Goal: Task Accomplishment & Management: Manage account settings

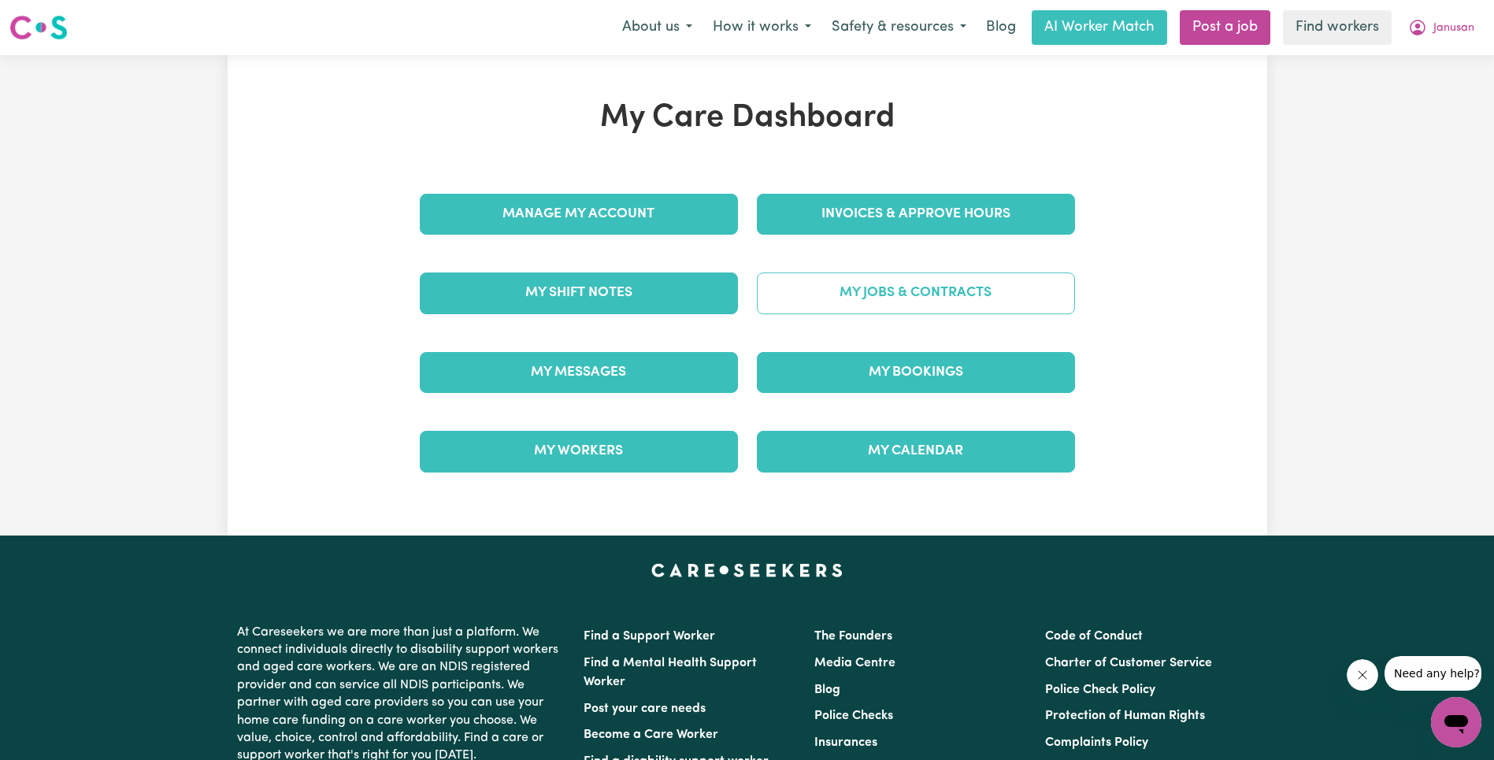
click at [899, 296] on link "My Jobs & Contracts" at bounding box center [916, 292] width 318 height 41
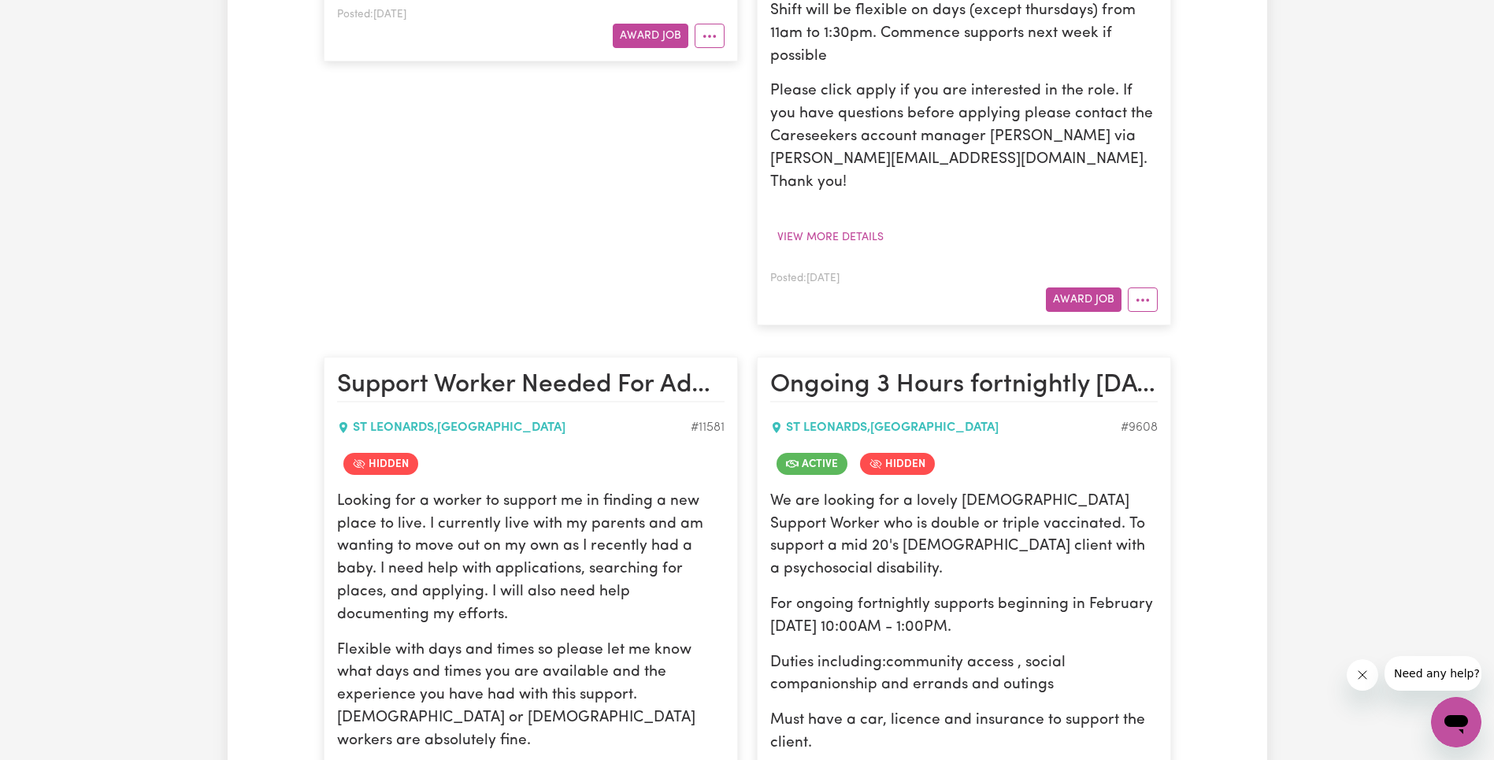
scroll to position [2869, 0]
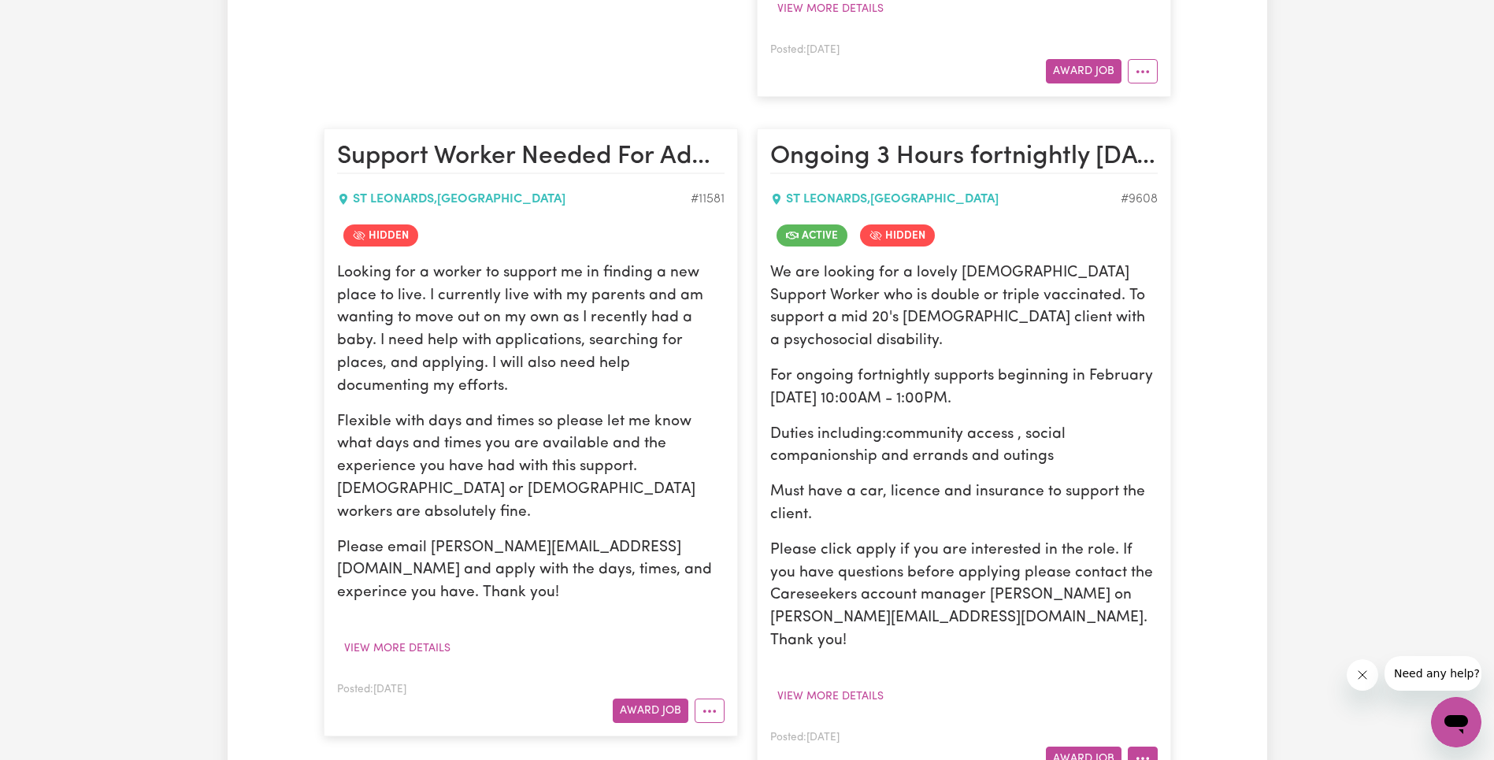
click at [1131, 747] on button "More options" at bounding box center [1143, 759] width 30 height 24
click at [1192, 675] on link "Edit Job" at bounding box center [1204, 690] width 153 height 31
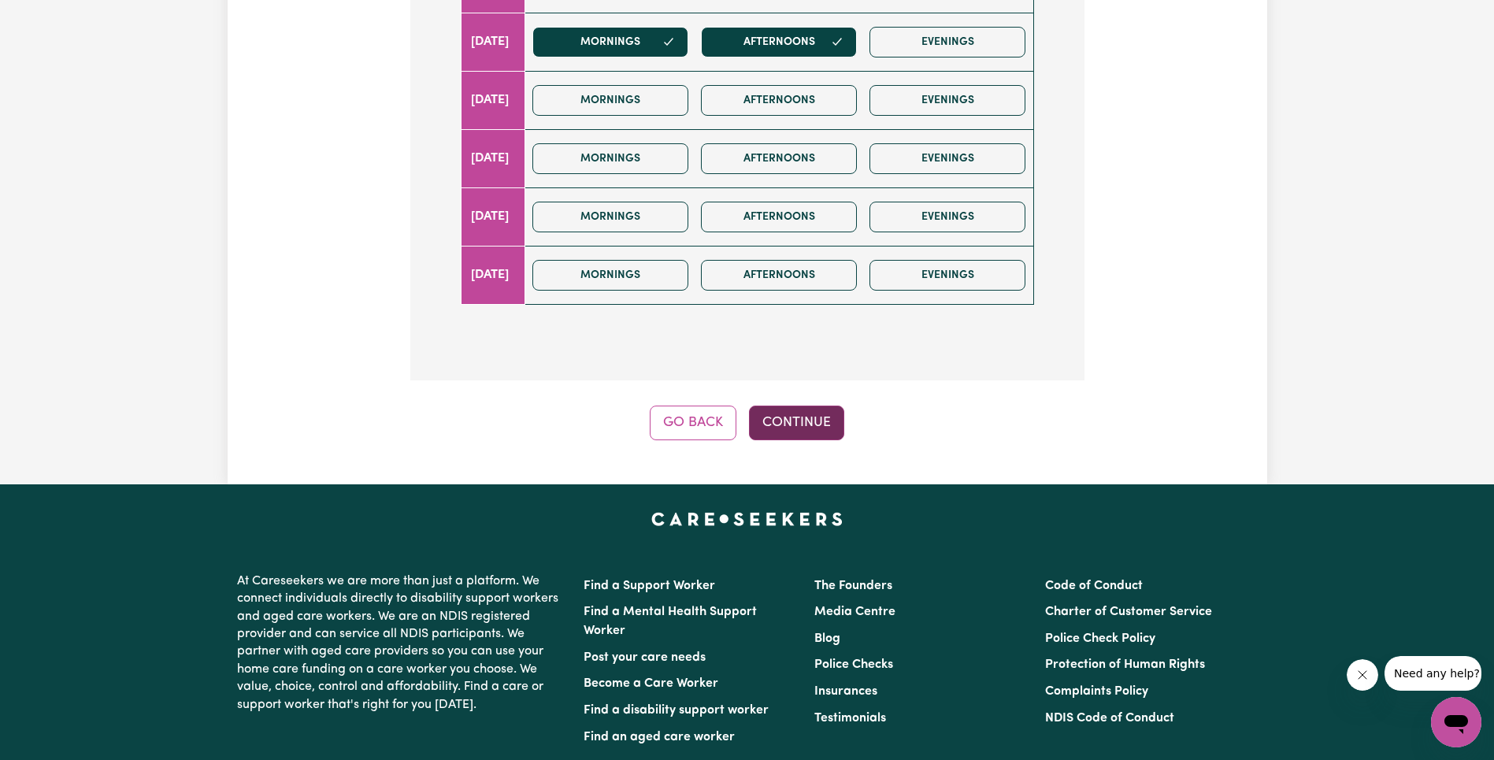
click at [810, 424] on button "Continue" at bounding box center [796, 423] width 95 height 35
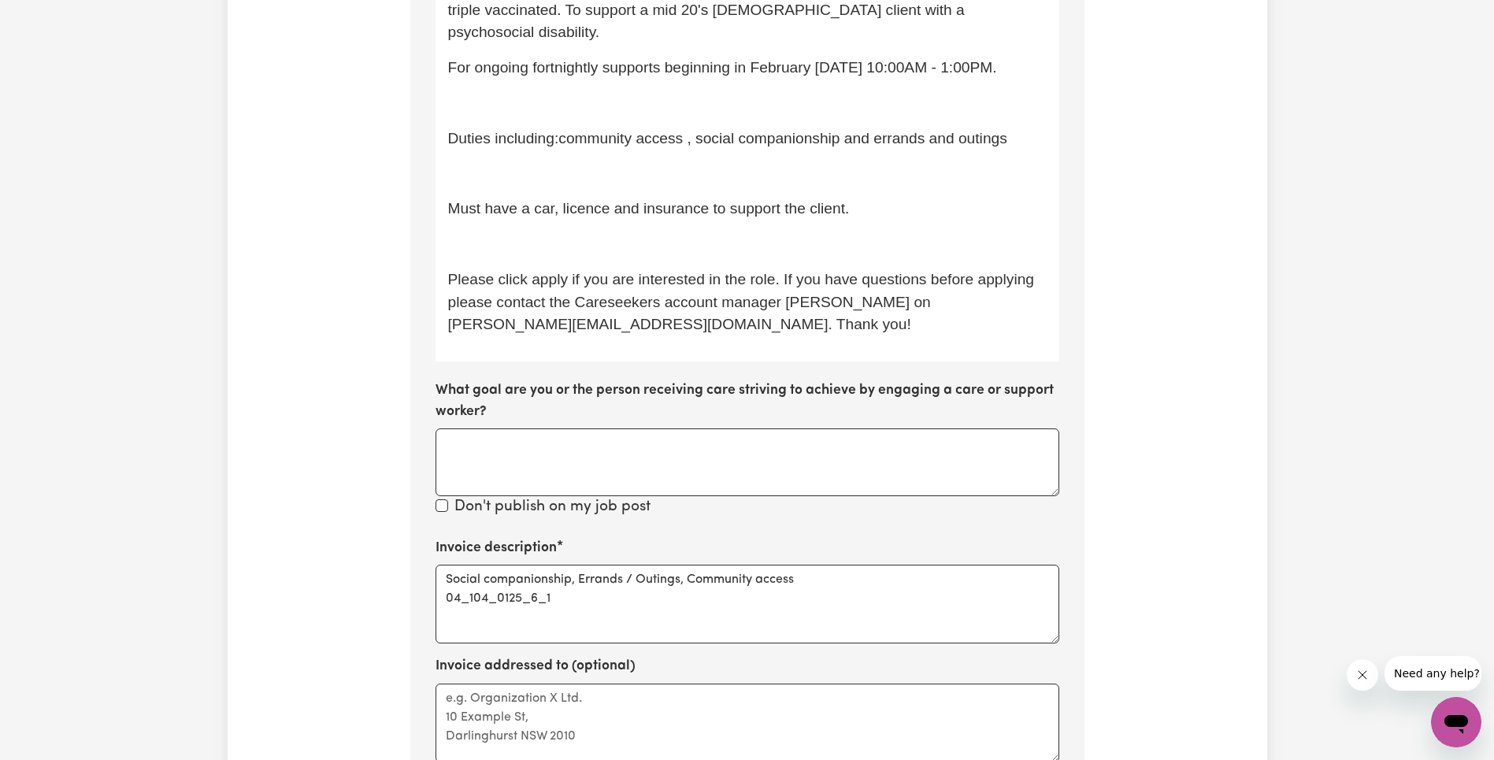
scroll to position [924, 0]
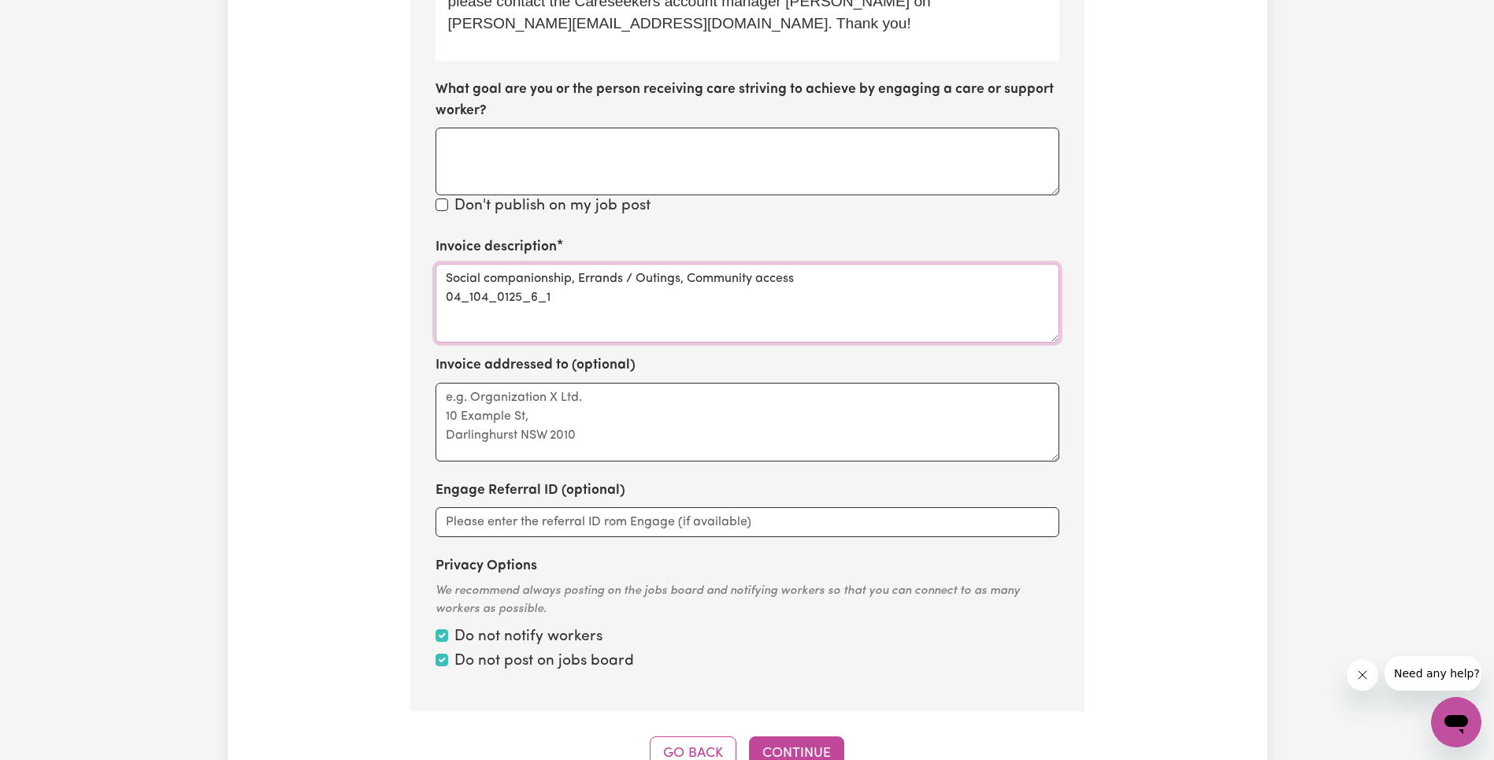
click at [508, 297] on textarea "Social companionship, Errands / Outings, Community access 04_104_0125_6_1" at bounding box center [747, 303] width 624 height 79
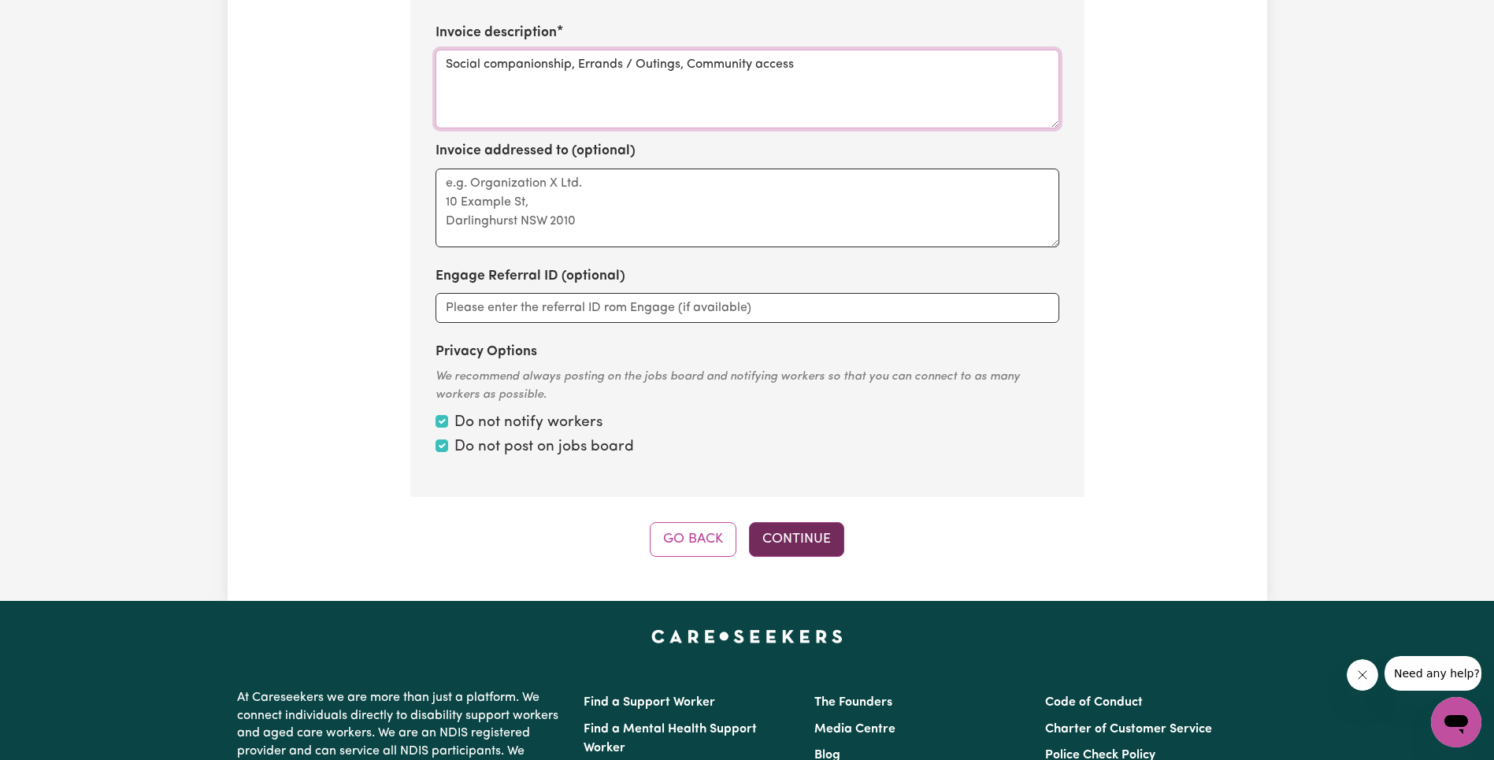
type textarea "Social companionship, Errands / Outings, Community access"
click at [796, 553] on button "Continue" at bounding box center [796, 539] width 95 height 35
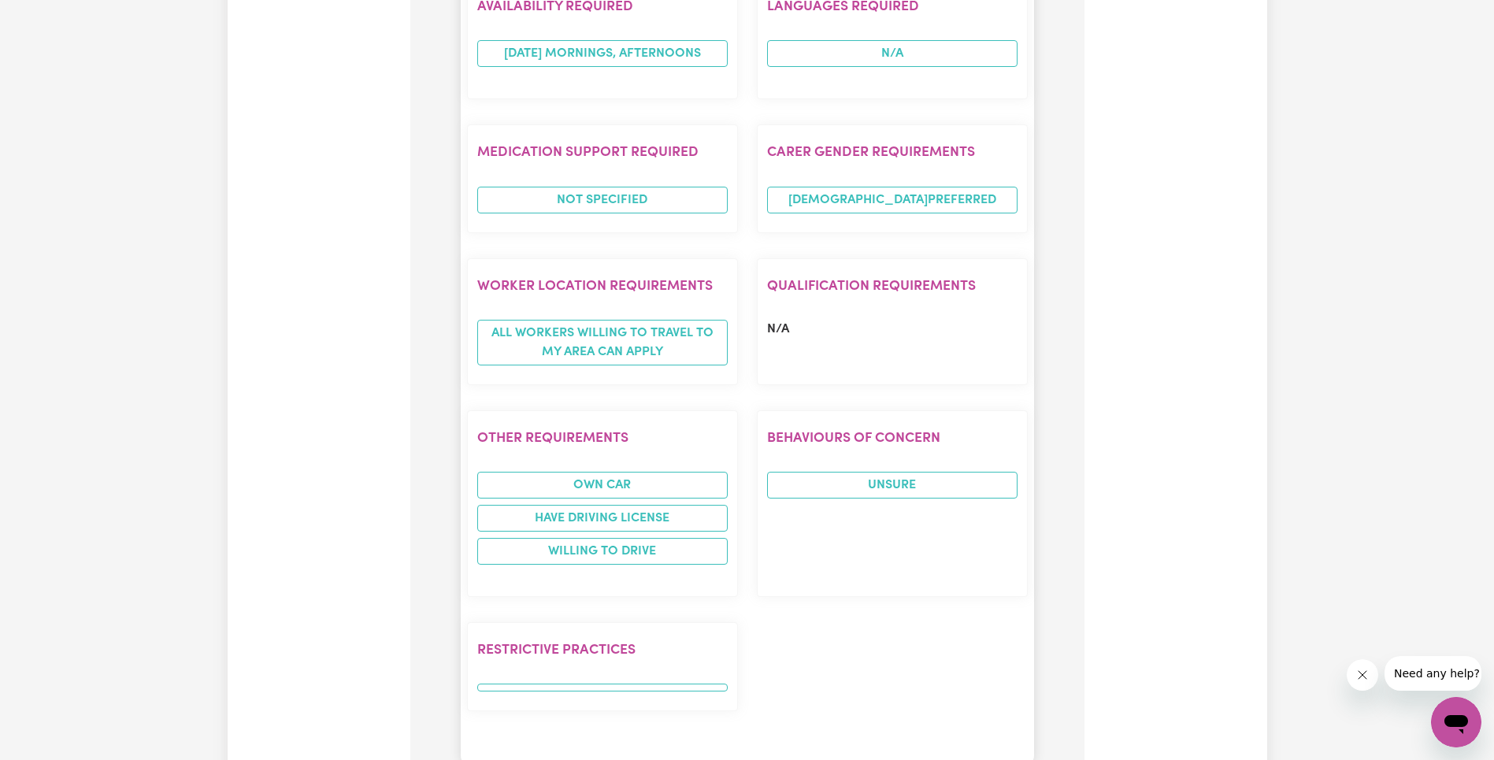
scroll to position [1688, 0]
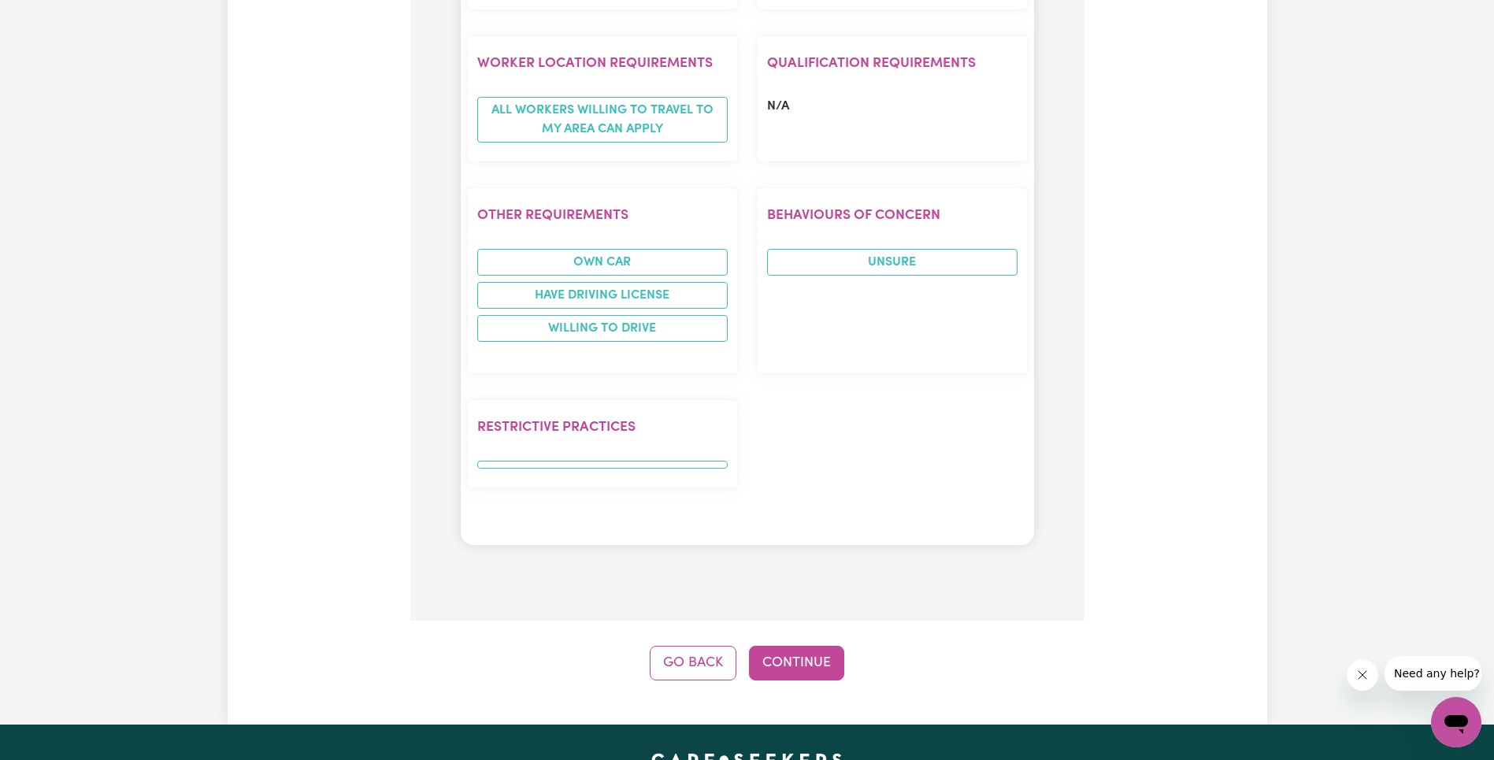
click at [804, 646] on button "Continue" at bounding box center [796, 663] width 95 height 35
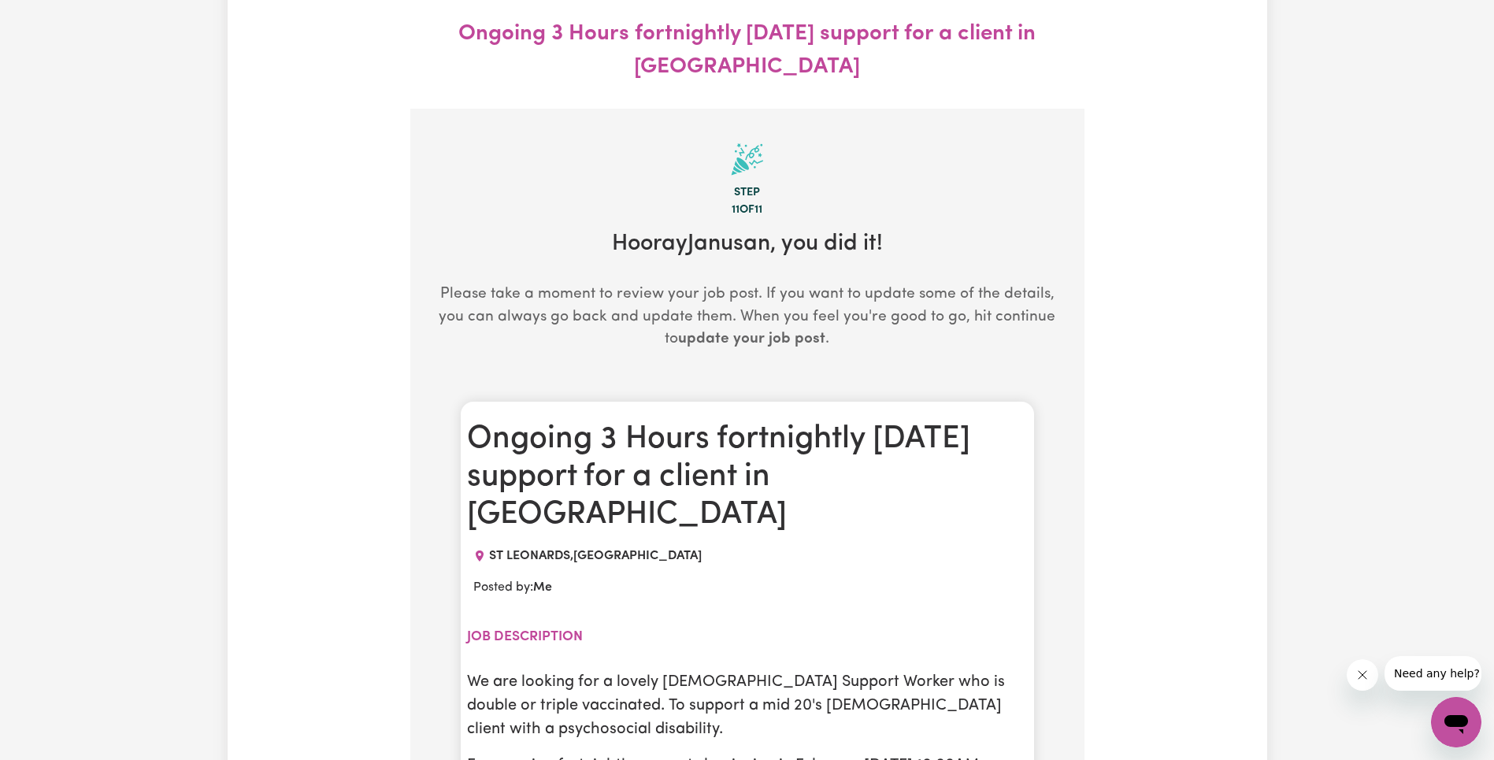
scroll to position [0, 0]
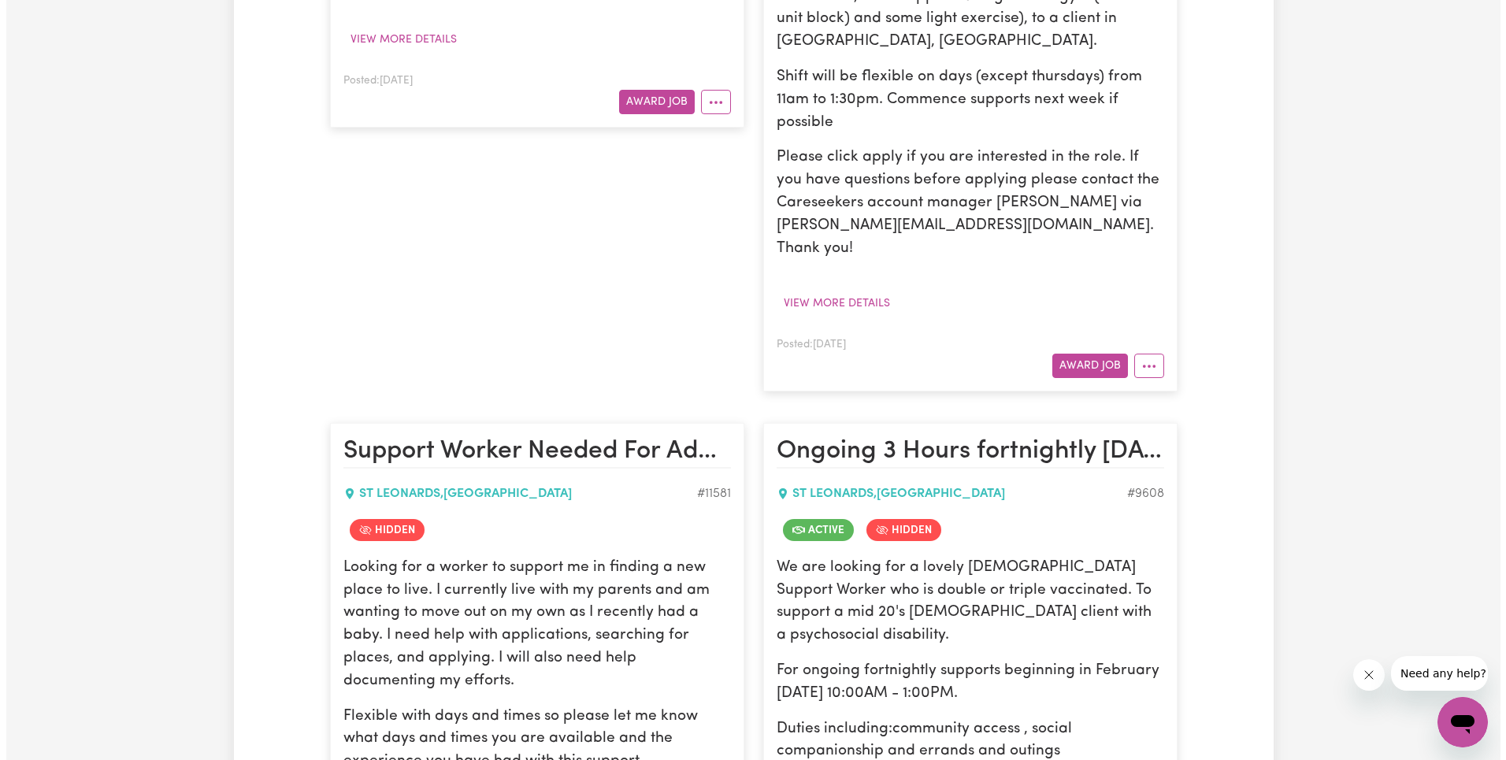
scroll to position [2886, 0]
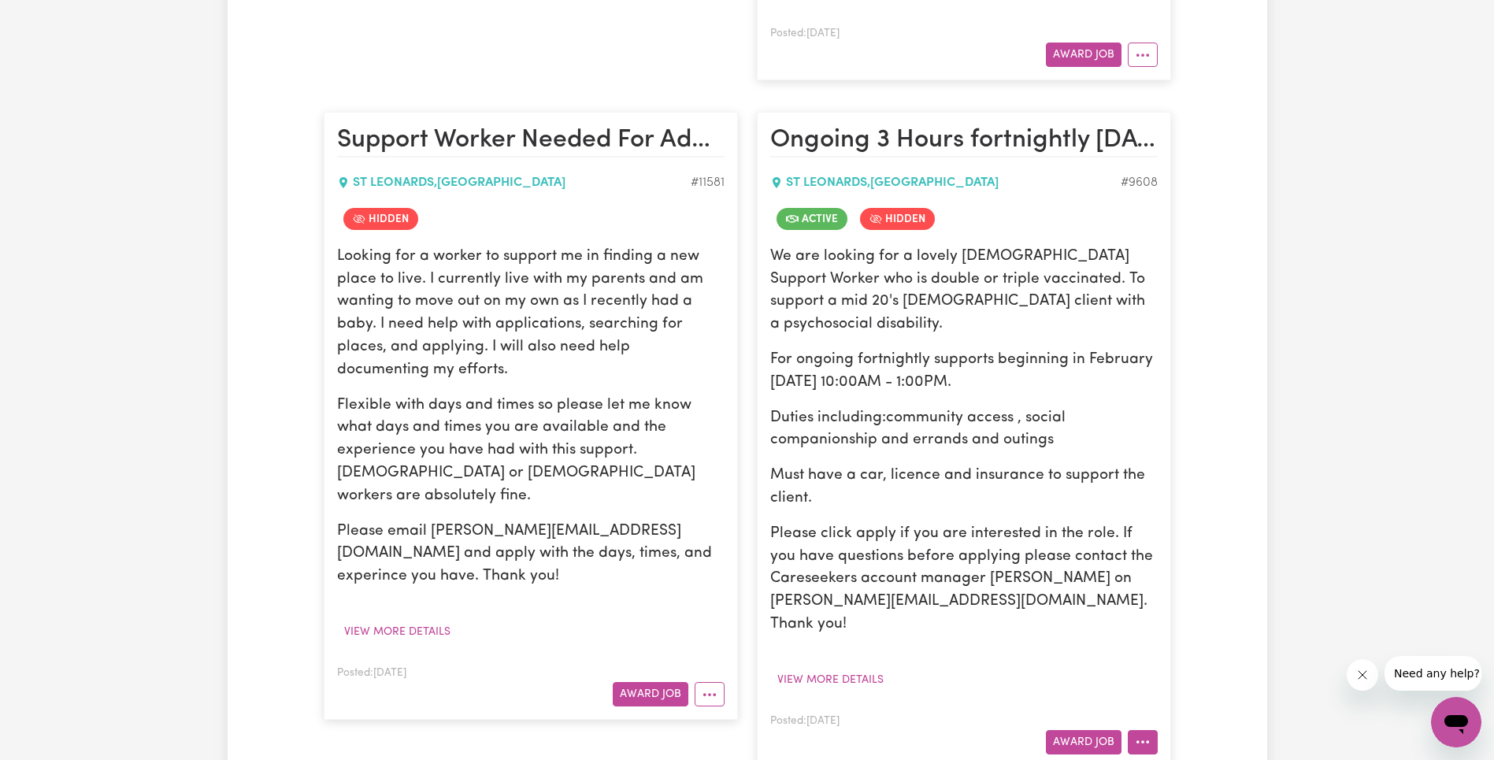
click at [1146, 730] on button "More options" at bounding box center [1143, 742] width 30 height 24
click at [1202, 532] on link "View/Edit Contract" at bounding box center [1204, 547] width 153 height 31
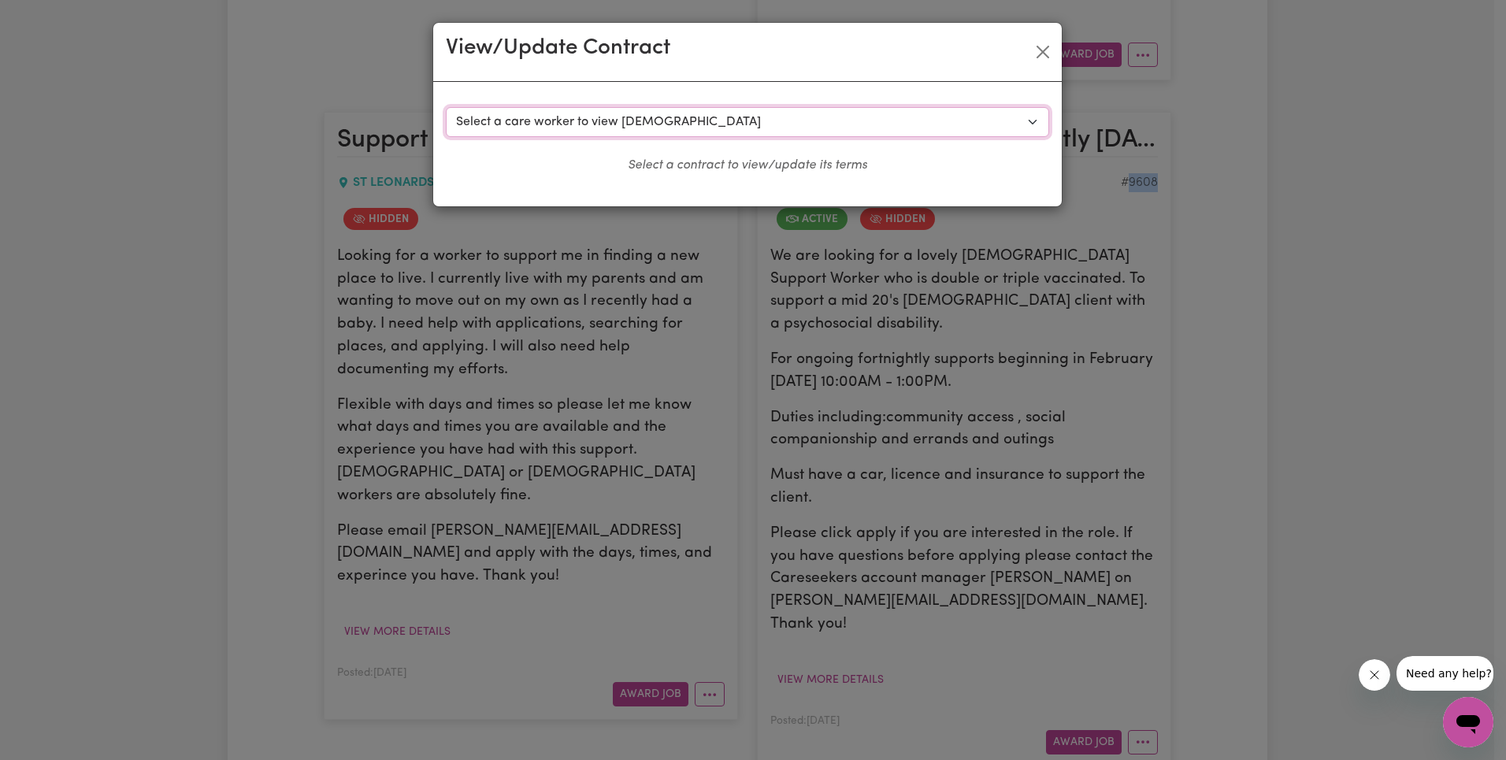
click at [750, 132] on select "Select a care worker to view [DEMOGRAPHIC_DATA] #7640 - [PERSON_NAME] (contract…" at bounding box center [747, 122] width 603 height 30
select select "7556"
select select "WEEKDAY_DAYTIME"
select select "ASSISTANCE_SELF_CARE"
select select "ONE"
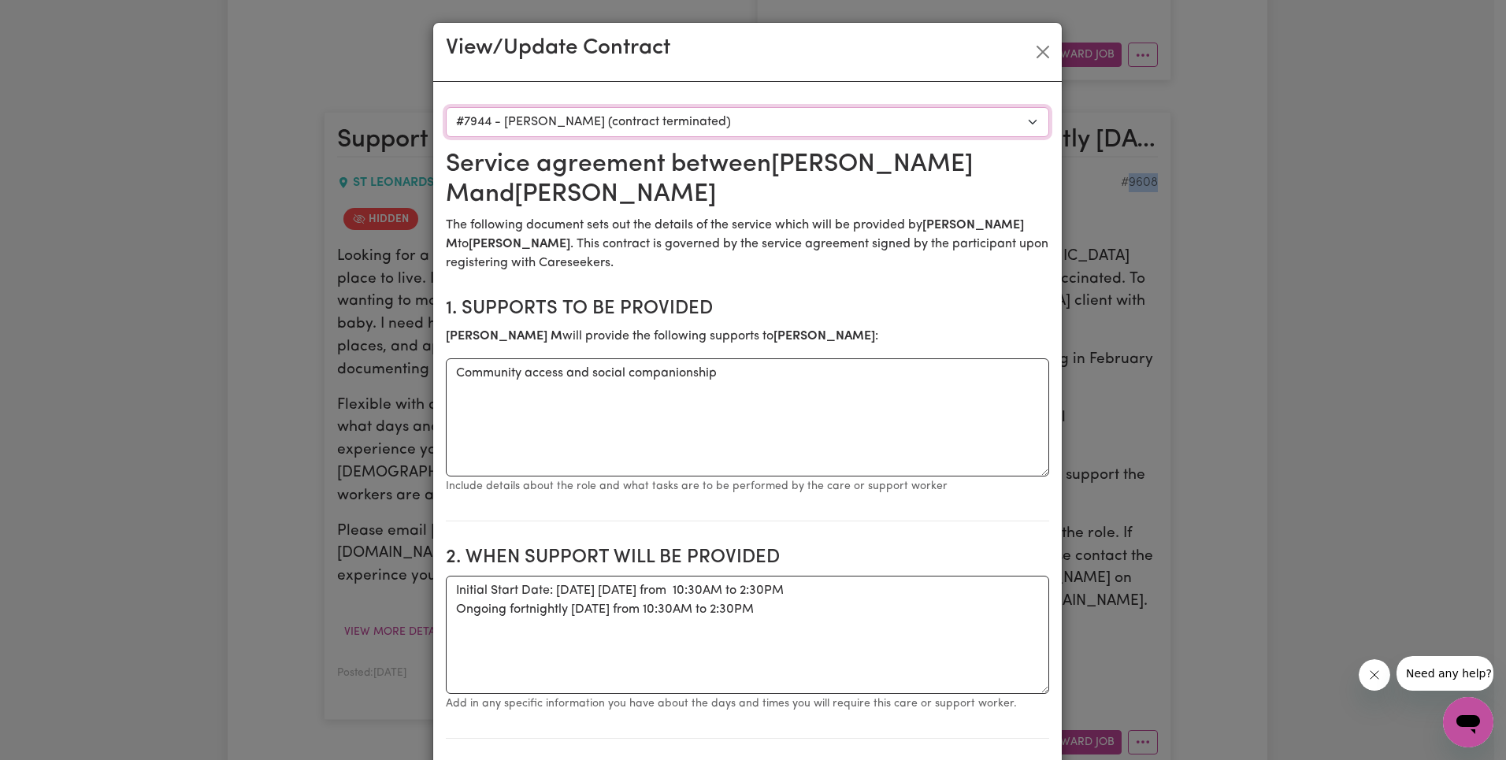
click at [777, 134] on select "Select a care worker to view [DEMOGRAPHIC_DATA] #7640 - [PERSON_NAME] (contract…" at bounding box center [747, 122] width 603 height 30
select select "7252"
type textarea "Duties including:community access , social companionship and errands and outings"
type textarea "Initial Support: Ongoing fortnightly [DATE] from 12:00PM to 3:00PM. With [PERSO…"
type input "62.37"
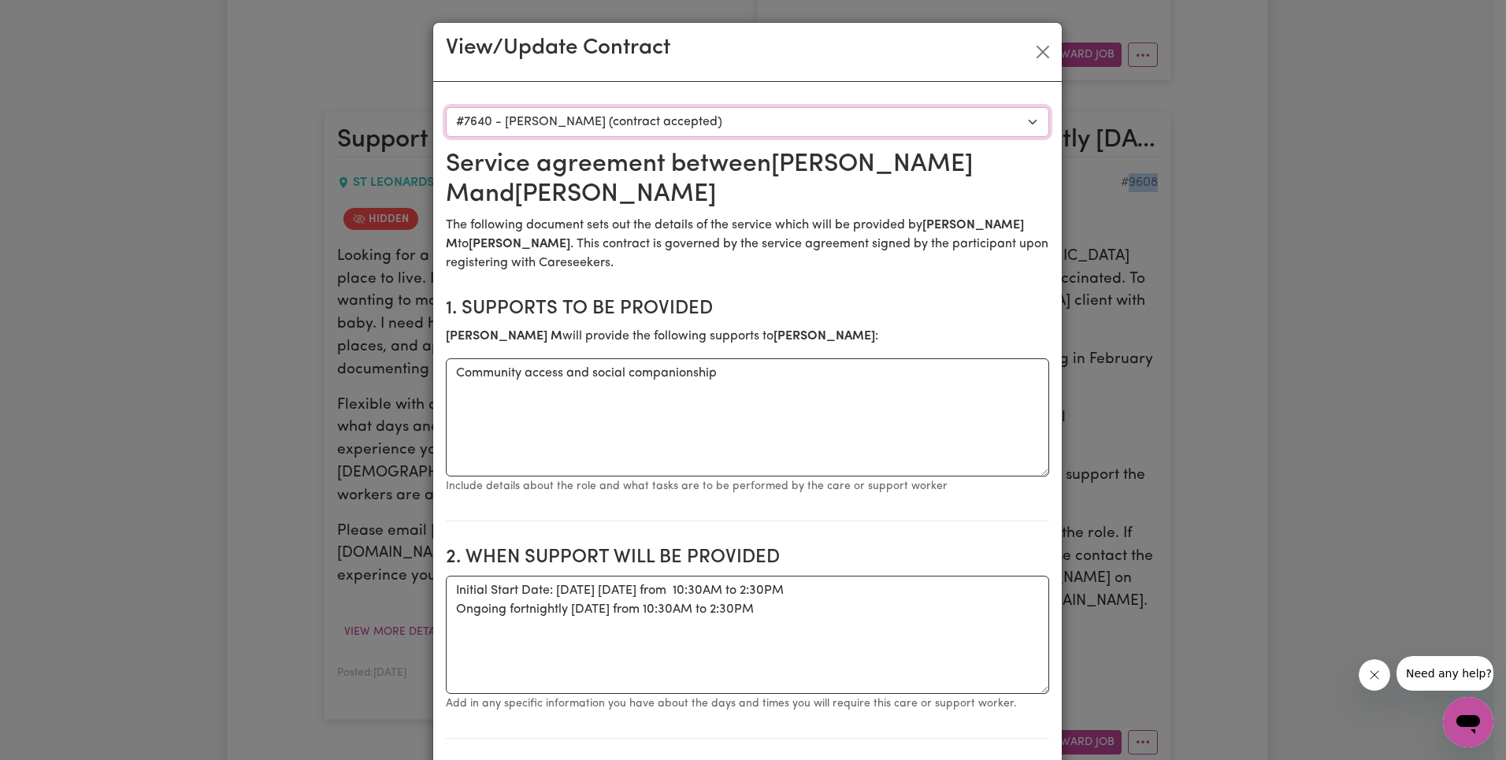
type input "Case Manager"
type input "1300 134 332"
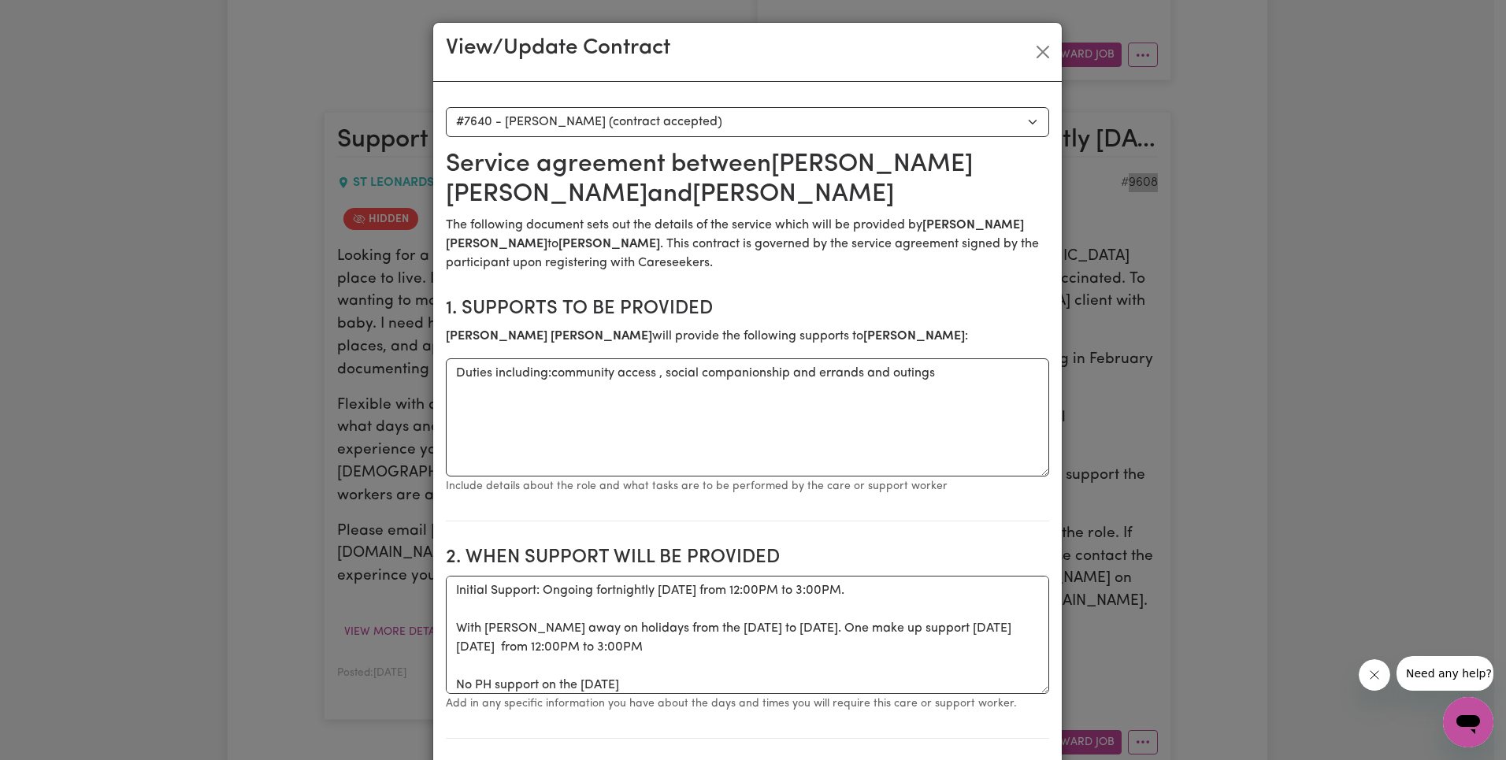
scroll to position [271, 0]
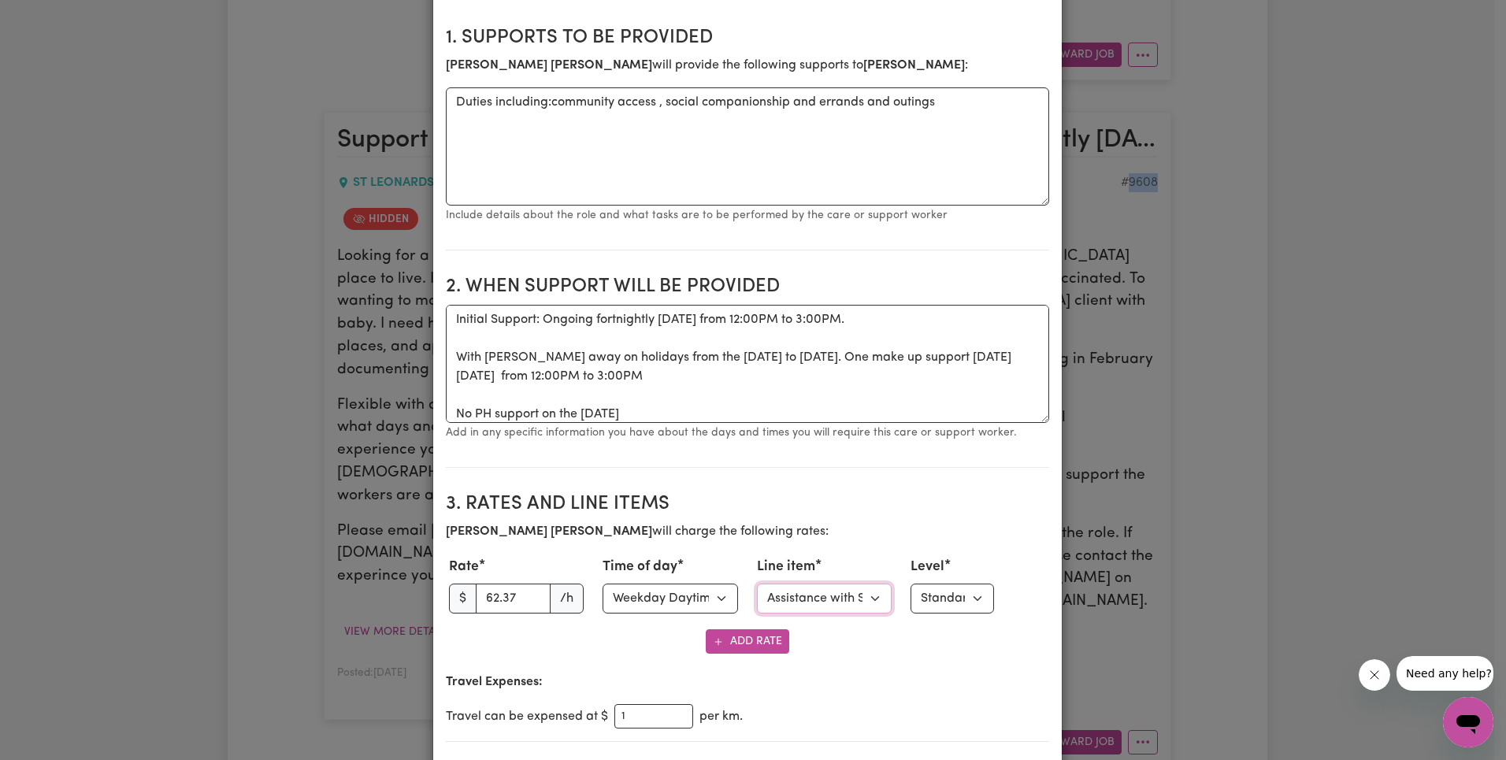
click at [824, 597] on select "Select line item Assistance with Self Care Activities Assistance with personal …" at bounding box center [824, 599] width 135 height 30
select select "COMMUNITY_ACCESS"
click at [900, 457] on section "2. When support will be provided When support will be provided Initial Support:…" at bounding box center [747, 365] width 603 height 205
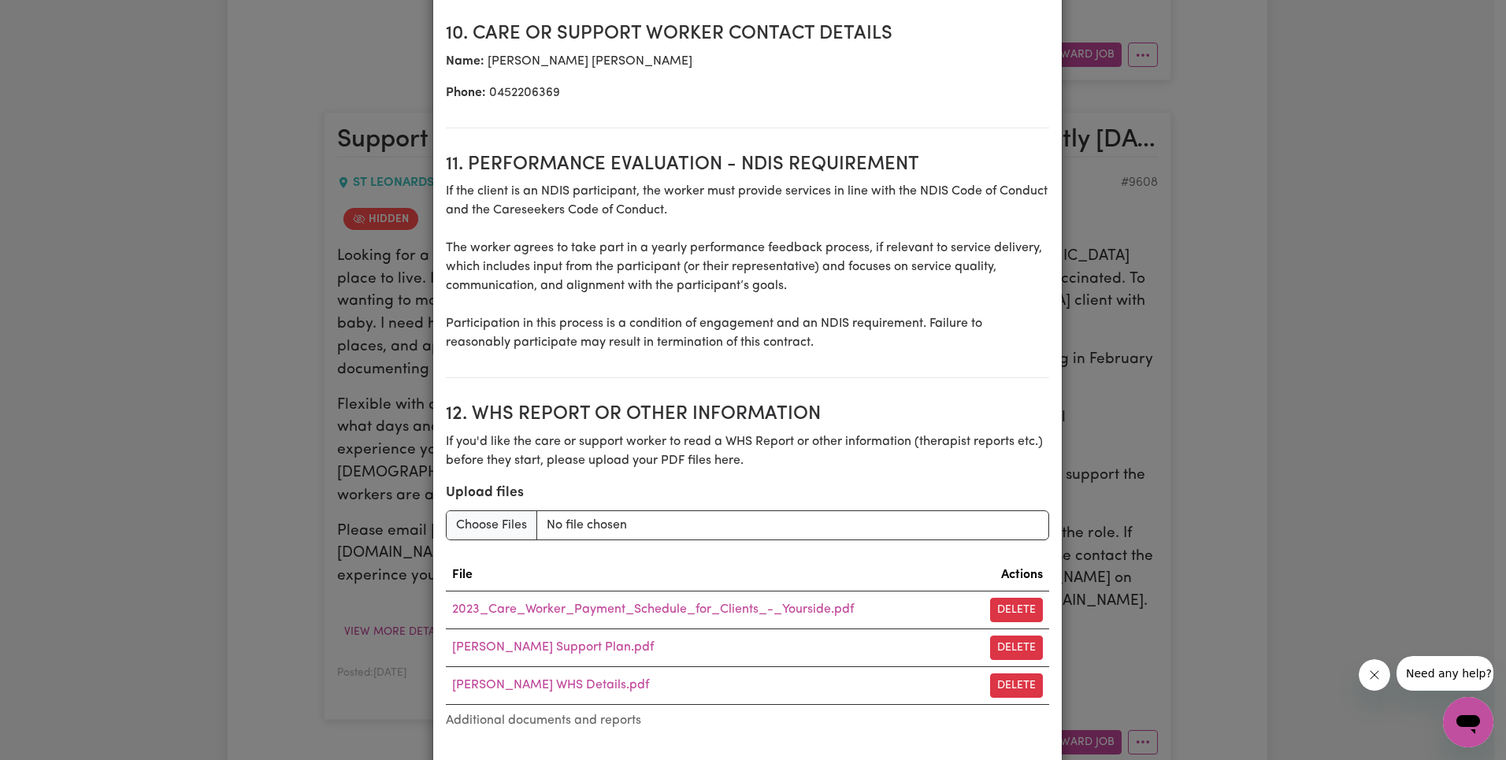
scroll to position [2103, 0]
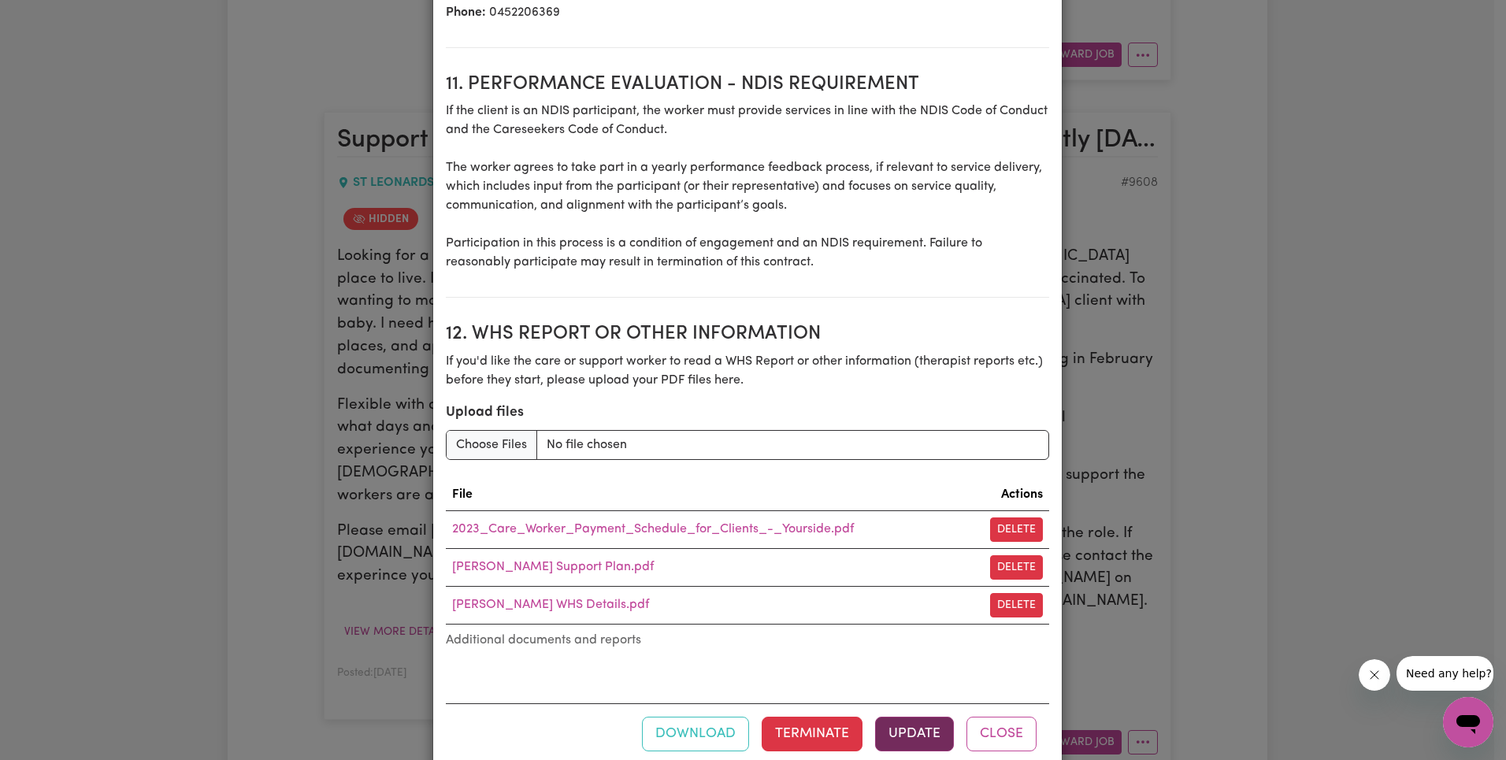
click at [917, 739] on button "Update" at bounding box center [914, 734] width 79 height 35
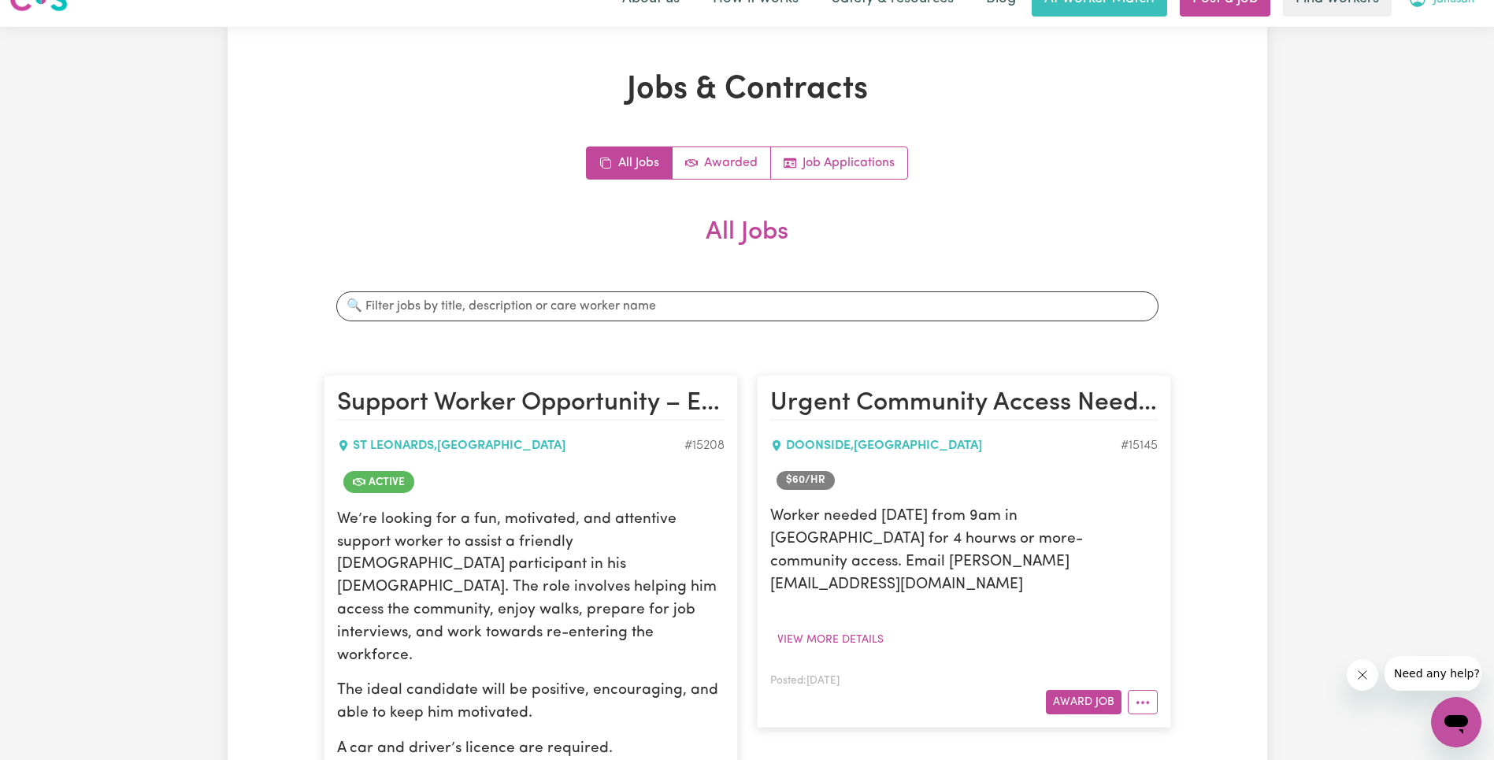
scroll to position [0, 0]
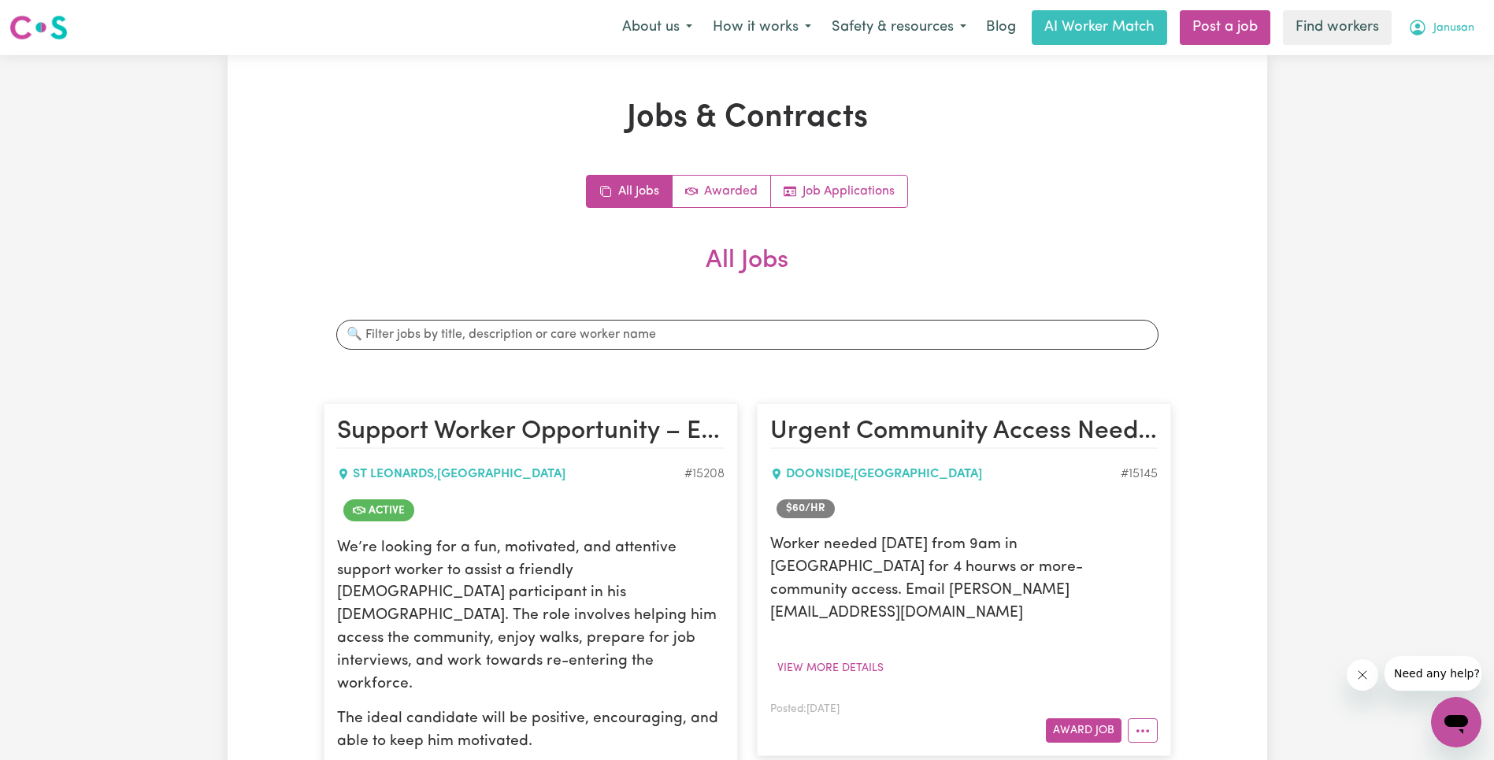
click at [1457, 33] on span "Janusan" at bounding box center [1453, 28] width 41 height 17
click at [1437, 79] on link "Logout" at bounding box center [1421, 91] width 124 height 30
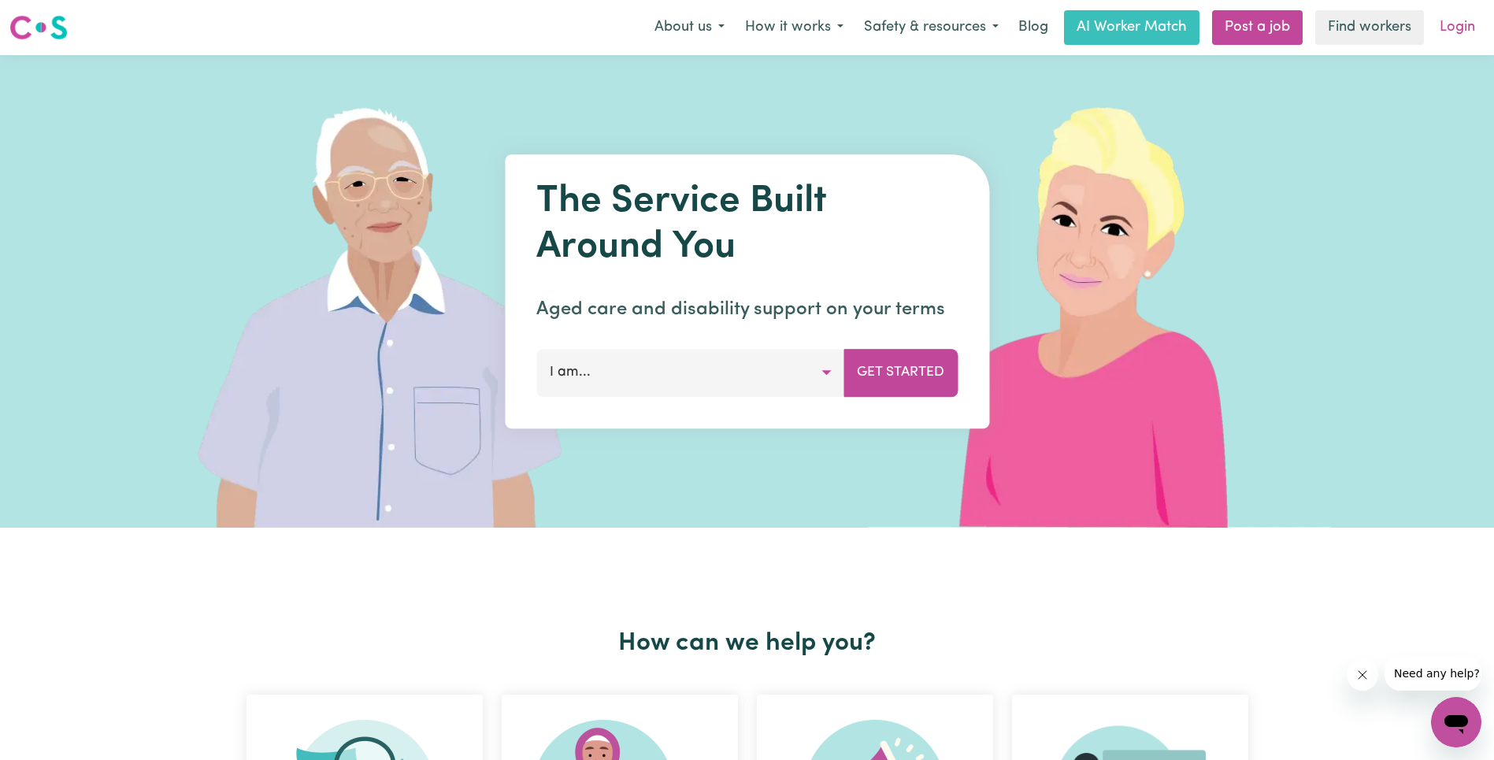
click at [1451, 35] on link "Login" at bounding box center [1457, 27] width 54 height 35
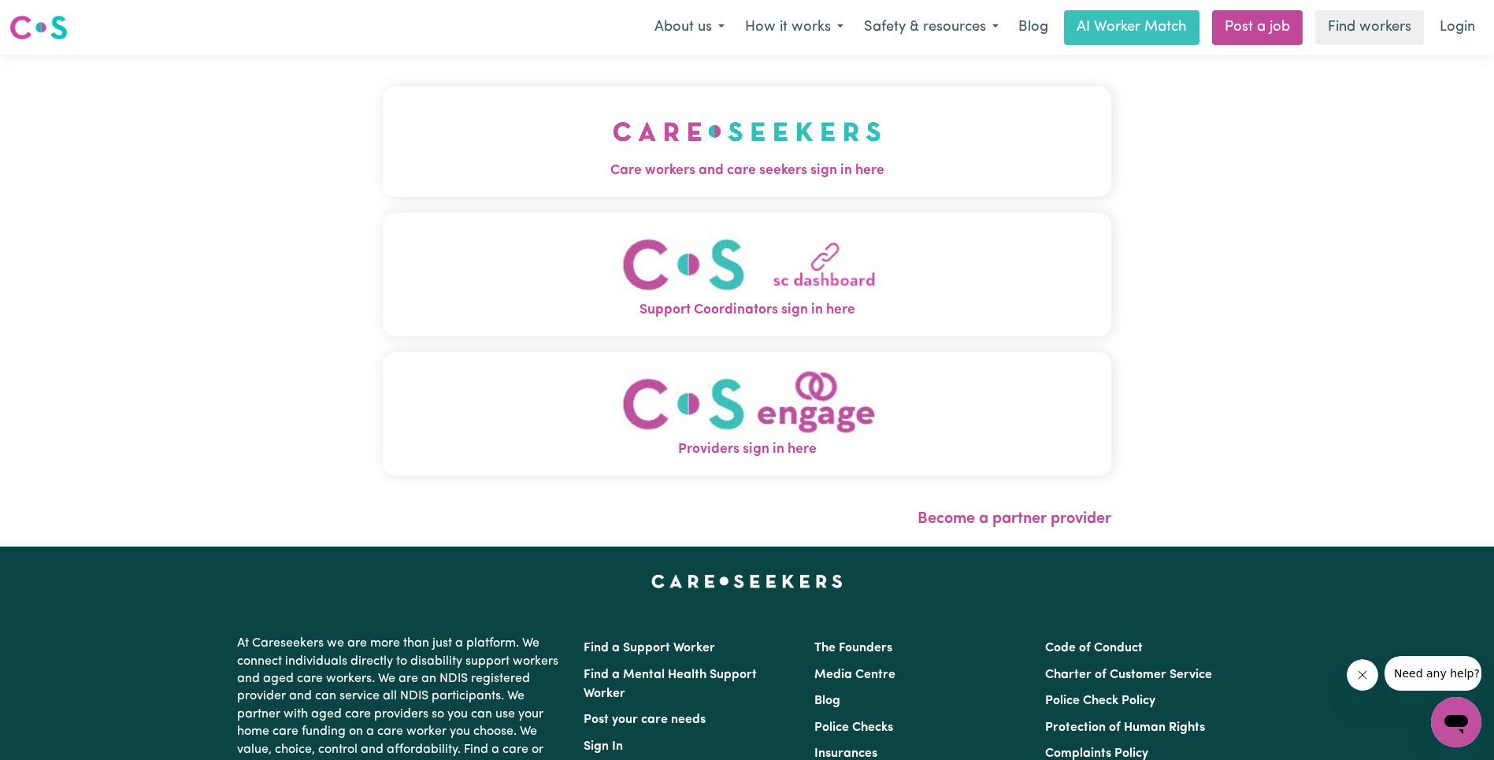
click at [728, 150] on img "Care workers and care seekers sign in here" at bounding box center [747, 131] width 269 height 58
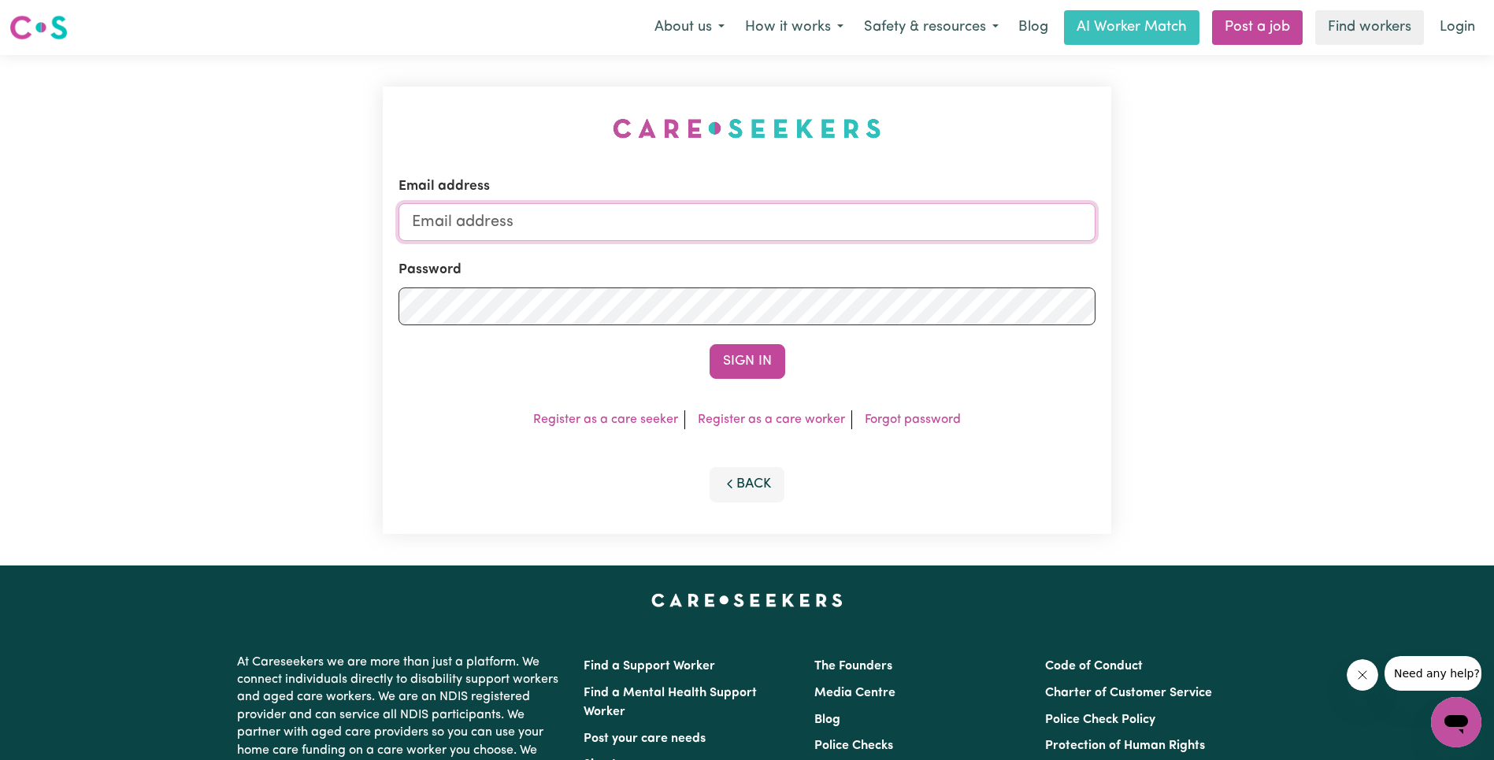
click at [797, 224] on input "Email address" at bounding box center [746, 222] width 697 height 38
paste input "[EMAIL_ADDRESS][DOMAIN_NAME]"
type input "superuser~[EMAIL_ADDRESS][DOMAIN_NAME]"
click at [765, 358] on button "Sign In" at bounding box center [748, 361] width 76 height 35
